Goal: Transaction & Acquisition: Purchase product/service

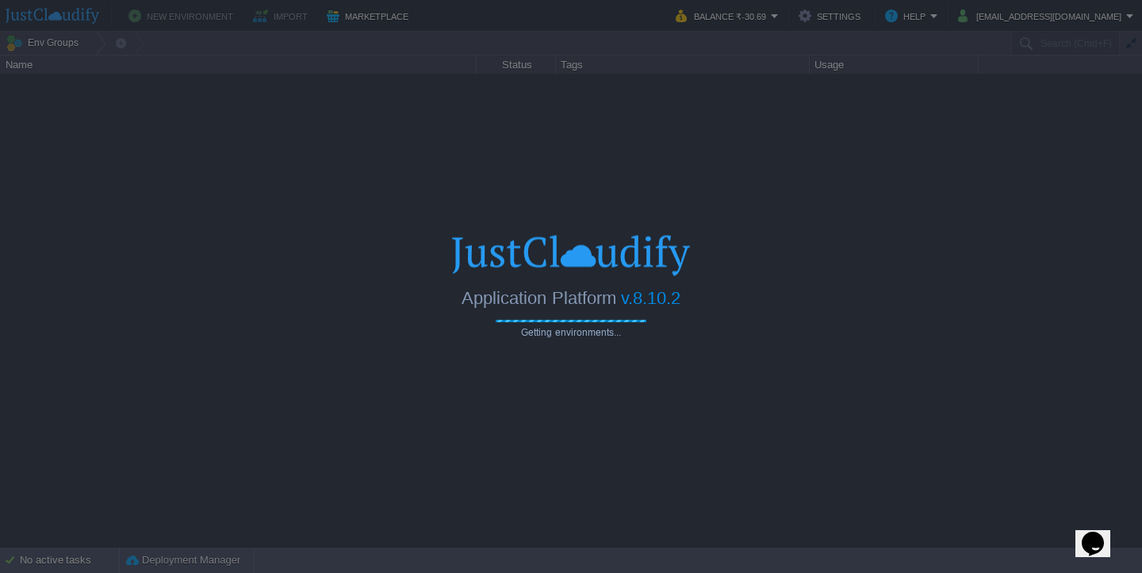
type input "Search (Cmd+F)"
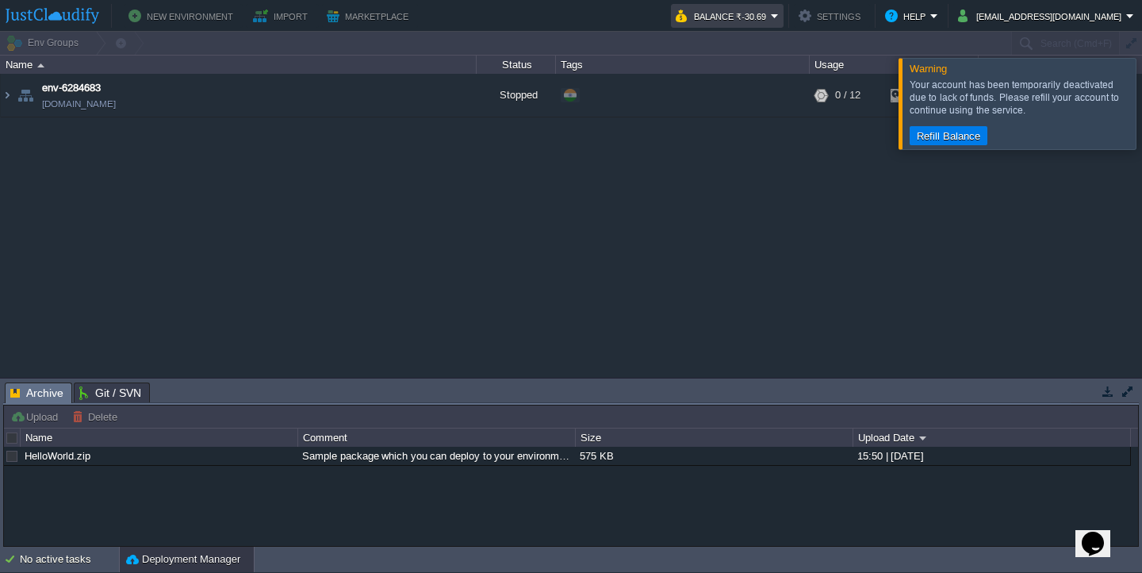
click at [771, 23] on button "Balance ₹-30.69" at bounding box center [723, 15] width 95 height 19
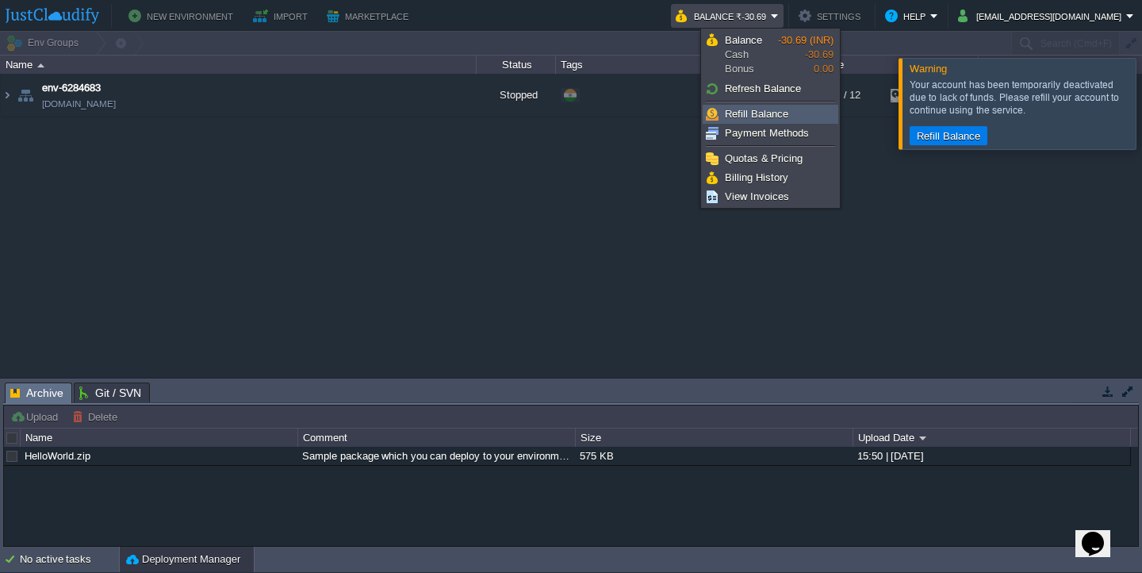
click at [761, 115] on span "Refill Balance" at bounding box center [756, 114] width 63 height 12
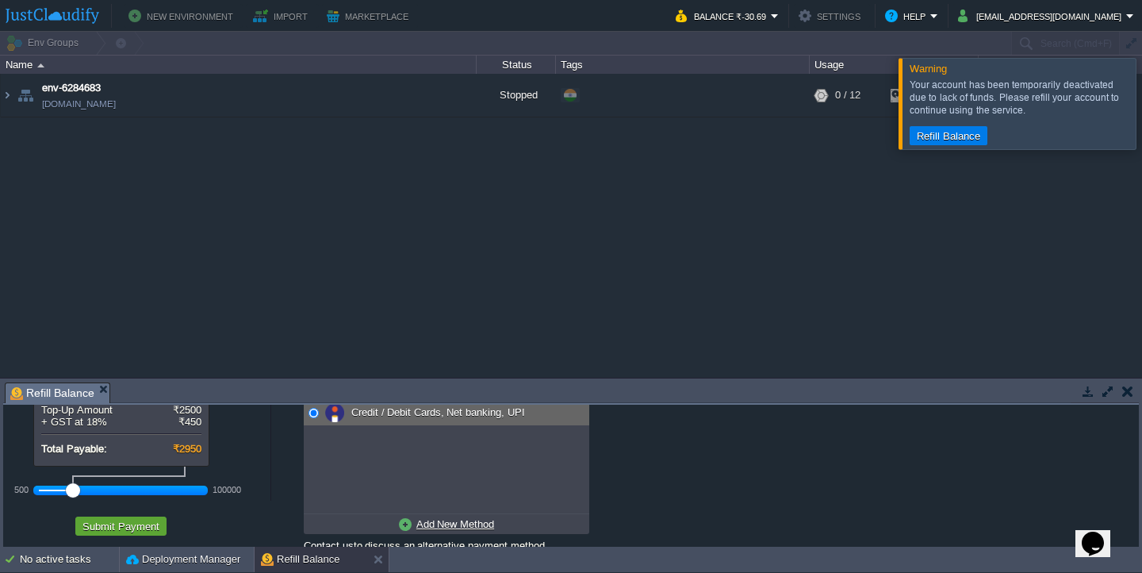
scroll to position [66, 0]
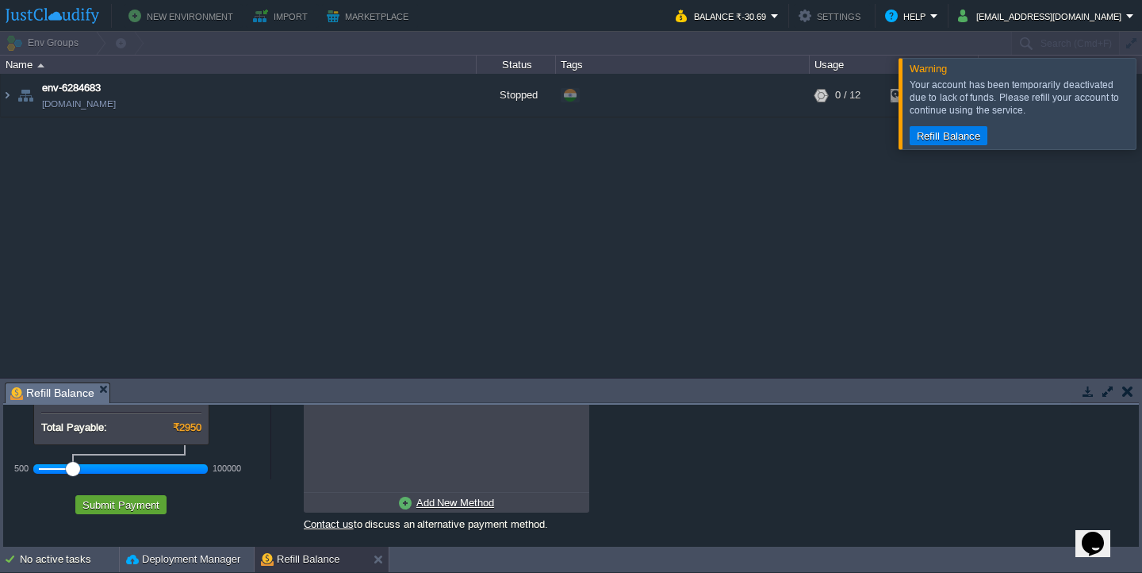
click at [39, 473] on div at bounding box center [121, 469] width 164 height 14
click at [131, 509] on button "Submit Payment" at bounding box center [121, 504] width 86 height 14
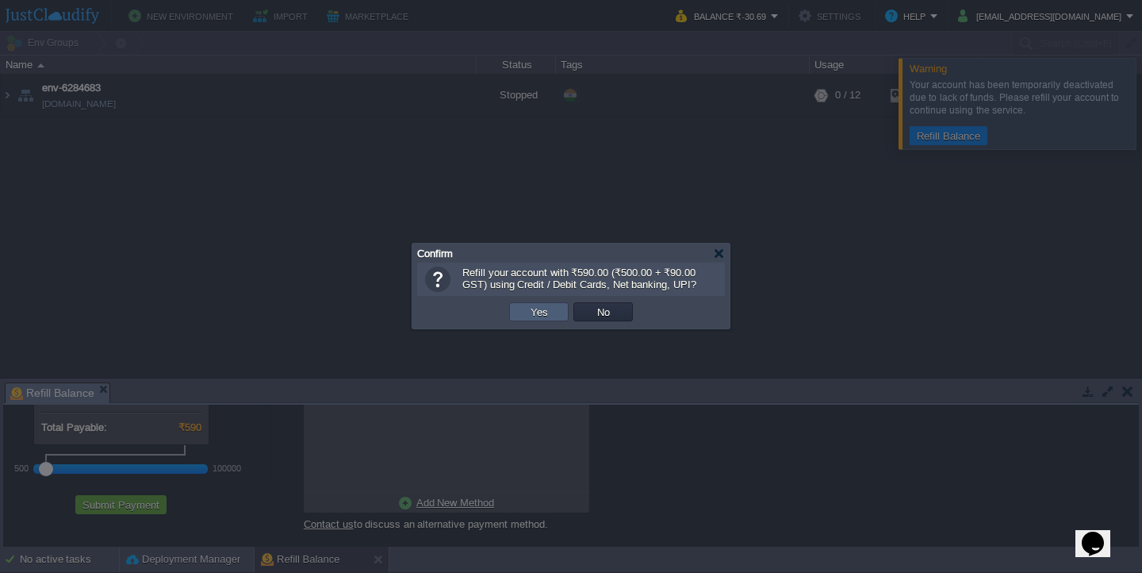
click at [539, 305] on button "Yes" at bounding box center [539, 312] width 27 height 14
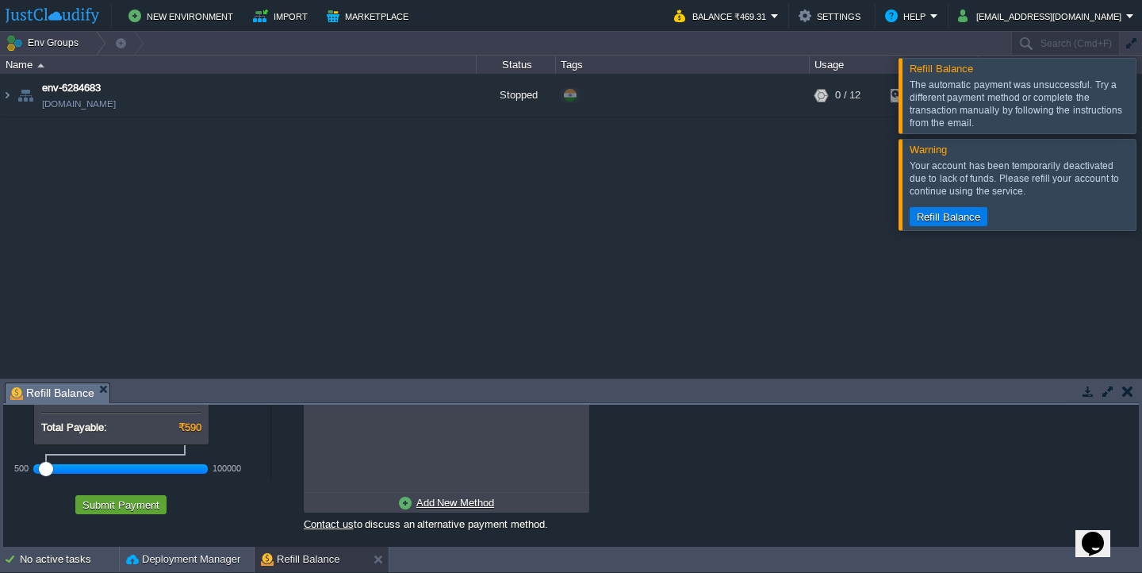
click at [1142, 102] on div at bounding box center [1161, 95] width 0 height 75
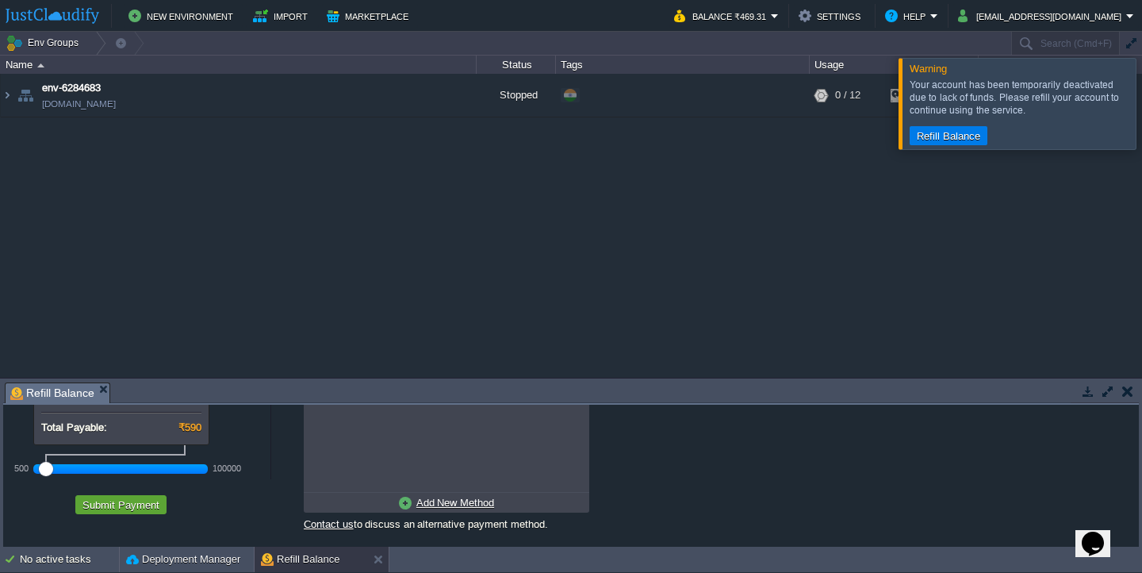
click at [1142, 128] on div at bounding box center [1161, 103] width 0 height 90
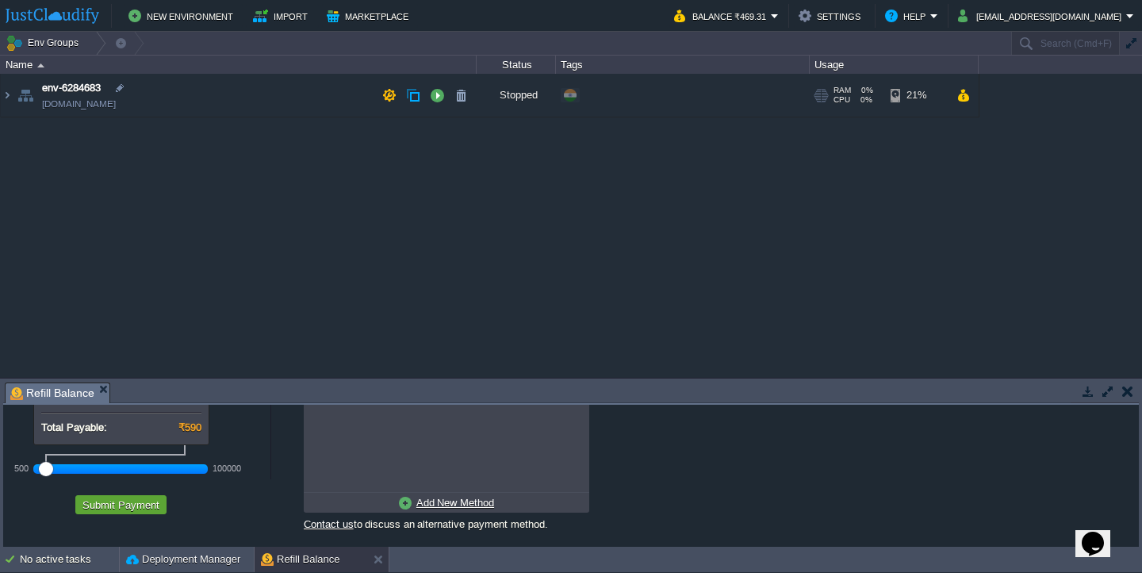
click at [294, 98] on td "env-6284683 [DOMAIN_NAME]" at bounding box center [239, 96] width 476 height 44
